Goal: Task Accomplishment & Management: Use online tool/utility

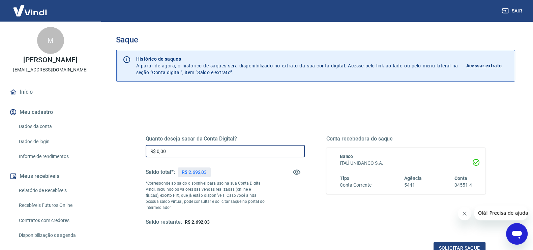
drag, startPoint x: 175, startPoint y: 151, endPoint x: 132, endPoint y: 152, distance: 42.9
click at [132, 152] on div "Quanto deseja sacar da Conta Digital? R$ 0,00 ​ Saldo total*: R$ 2.692,03 *Corr…" at bounding box center [316, 184] width 372 height 157
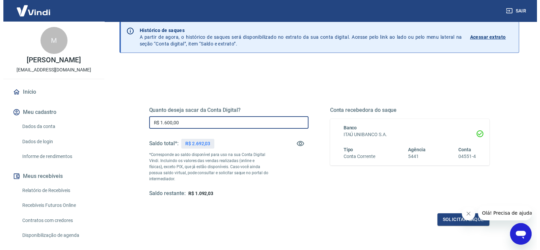
scroll to position [42, 0]
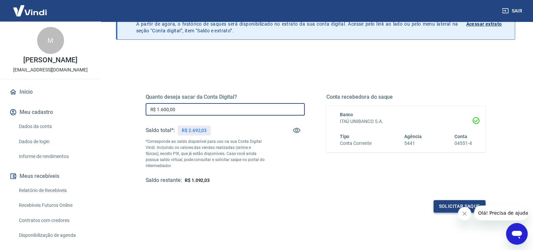
type input "R$ 1.600,00"
click at [450, 202] on button "Solicitar saque" at bounding box center [460, 206] width 52 height 12
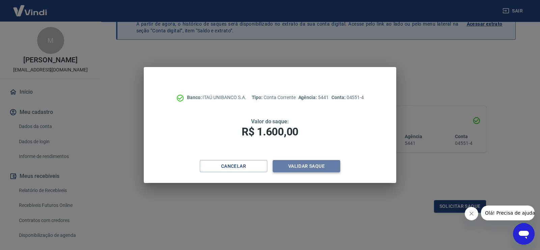
click at [309, 168] on button "Validar saque" at bounding box center [305, 166] width 67 height 12
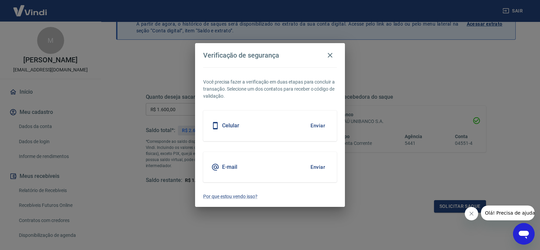
click at [321, 166] on button "Enviar" at bounding box center [318, 167] width 22 height 14
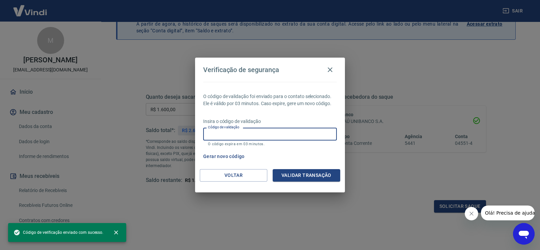
click at [238, 137] on input "Código de validação" at bounding box center [270, 134] width 134 height 12
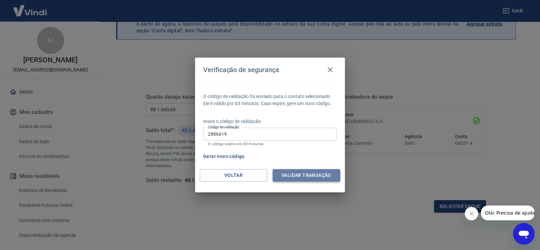
click at [295, 173] on button "Validar transação" at bounding box center [305, 175] width 67 height 12
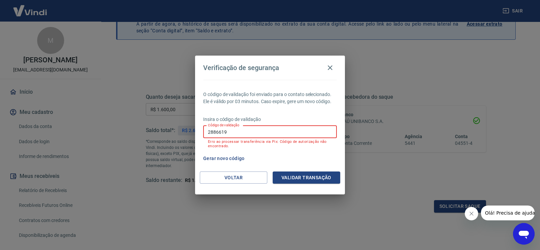
drag, startPoint x: 130, startPoint y: 117, endPoint x: 120, endPoint y: 116, distance: 9.5
click at [120, 116] on div "Verificação de segurança O código de validação foi enviado para o contato selec…" at bounding box center [270, 125] width 540 height 250
type input "286619"
click at [305, 179] on button "Validar transação" at bounding box center [305, 178] width 67 height 12
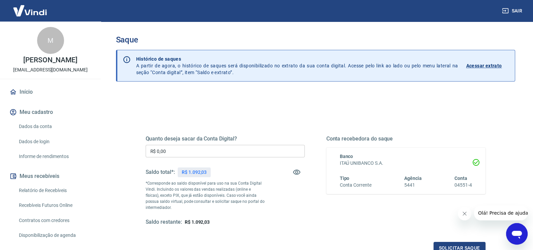
click at [199, 172] on p "R$ 1.092,03" at bounding box center [194, 172] width 25 height 7
copy p "1.092,03"
